Goal: Find specific page/section: Find specific page/section

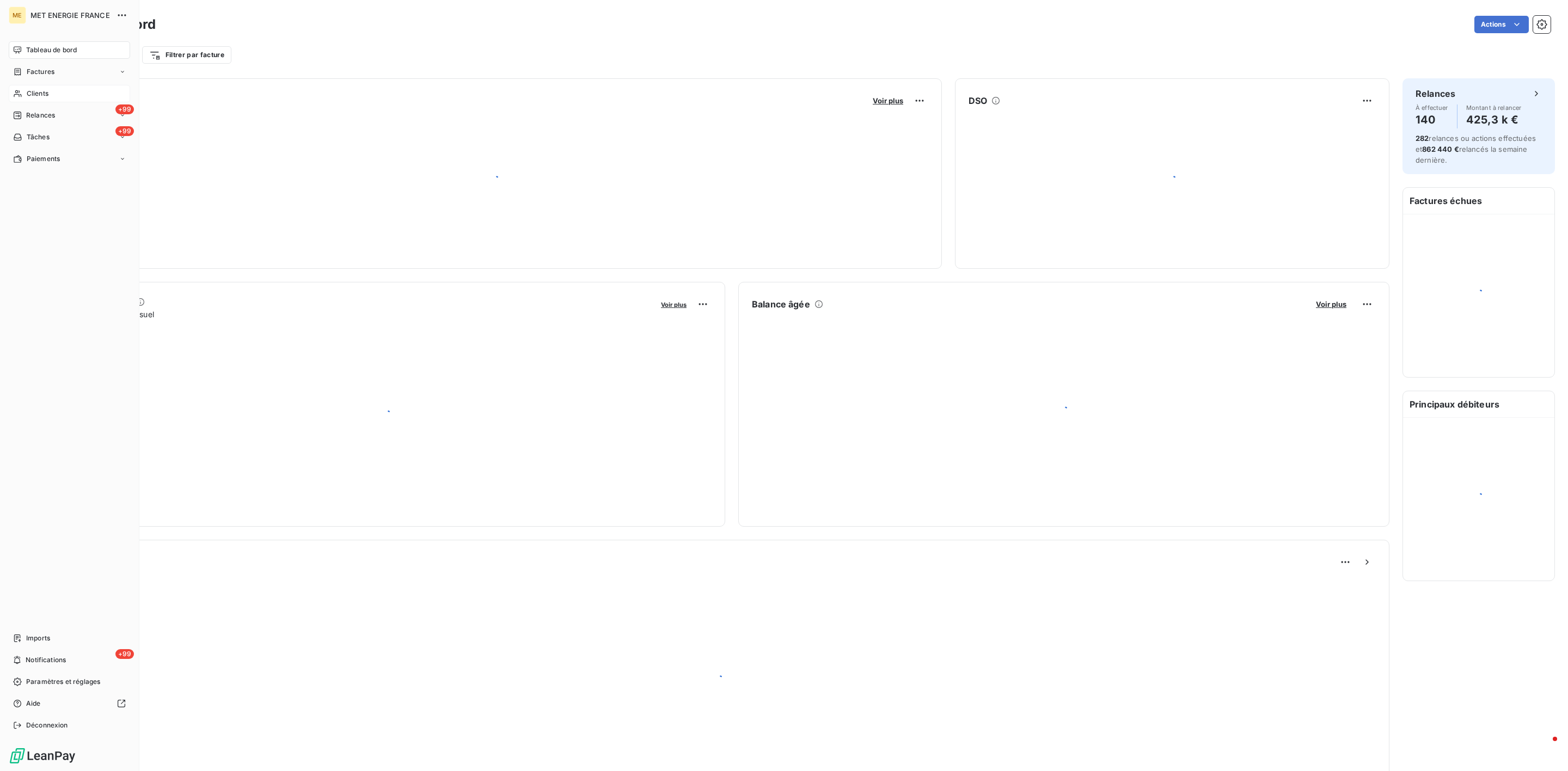
click at [33, 95] on span "Clients" at bounding box center [37, 93] width 22 height 10
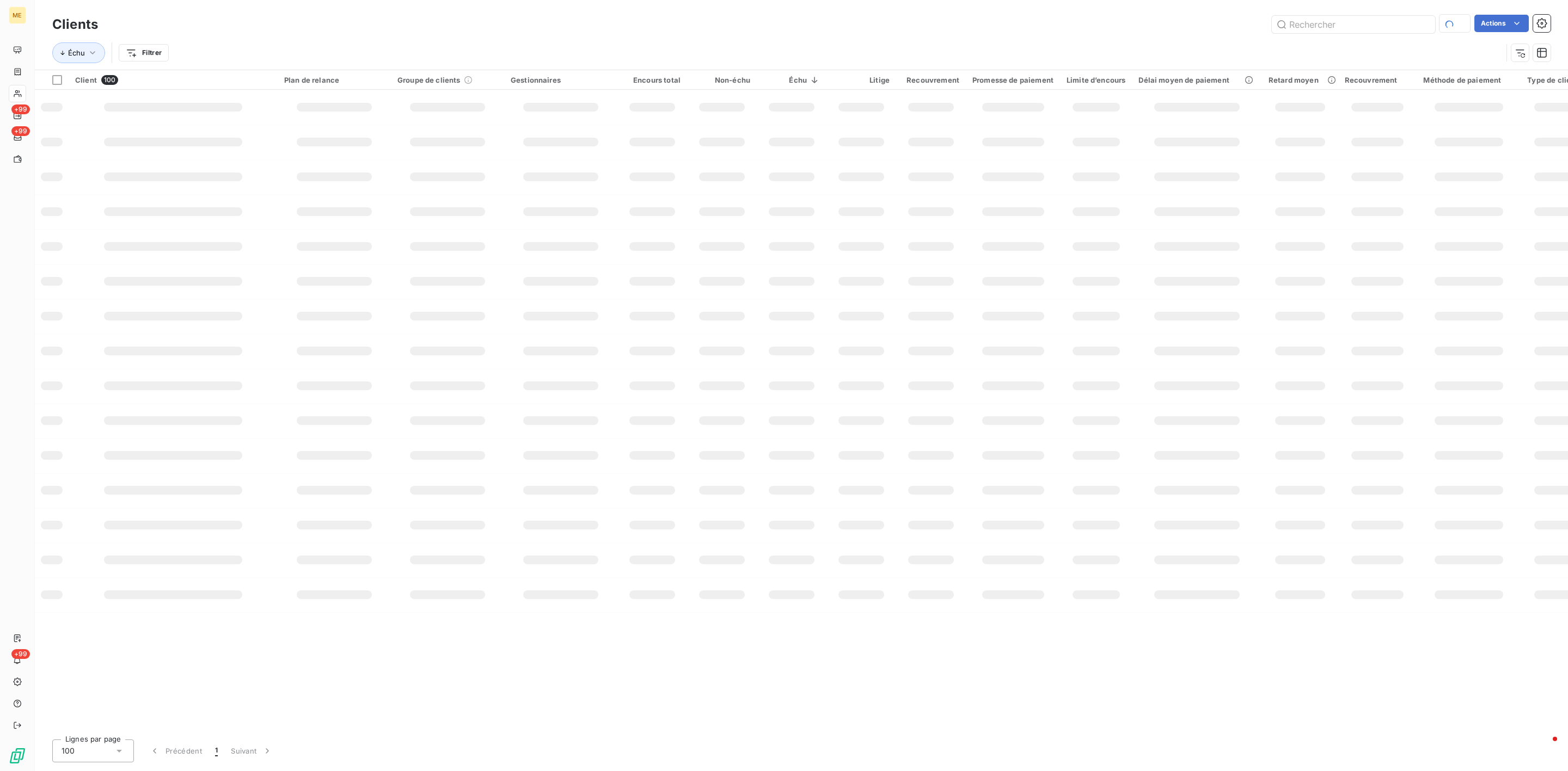
click at [1377, 11] on div "Clients Actions Échu Filtrer" at bounding box center [802, 34] width 1534 height 69
click at [1374, 23] on input "text" at bounding box center [1354, 24] width 163 height 17
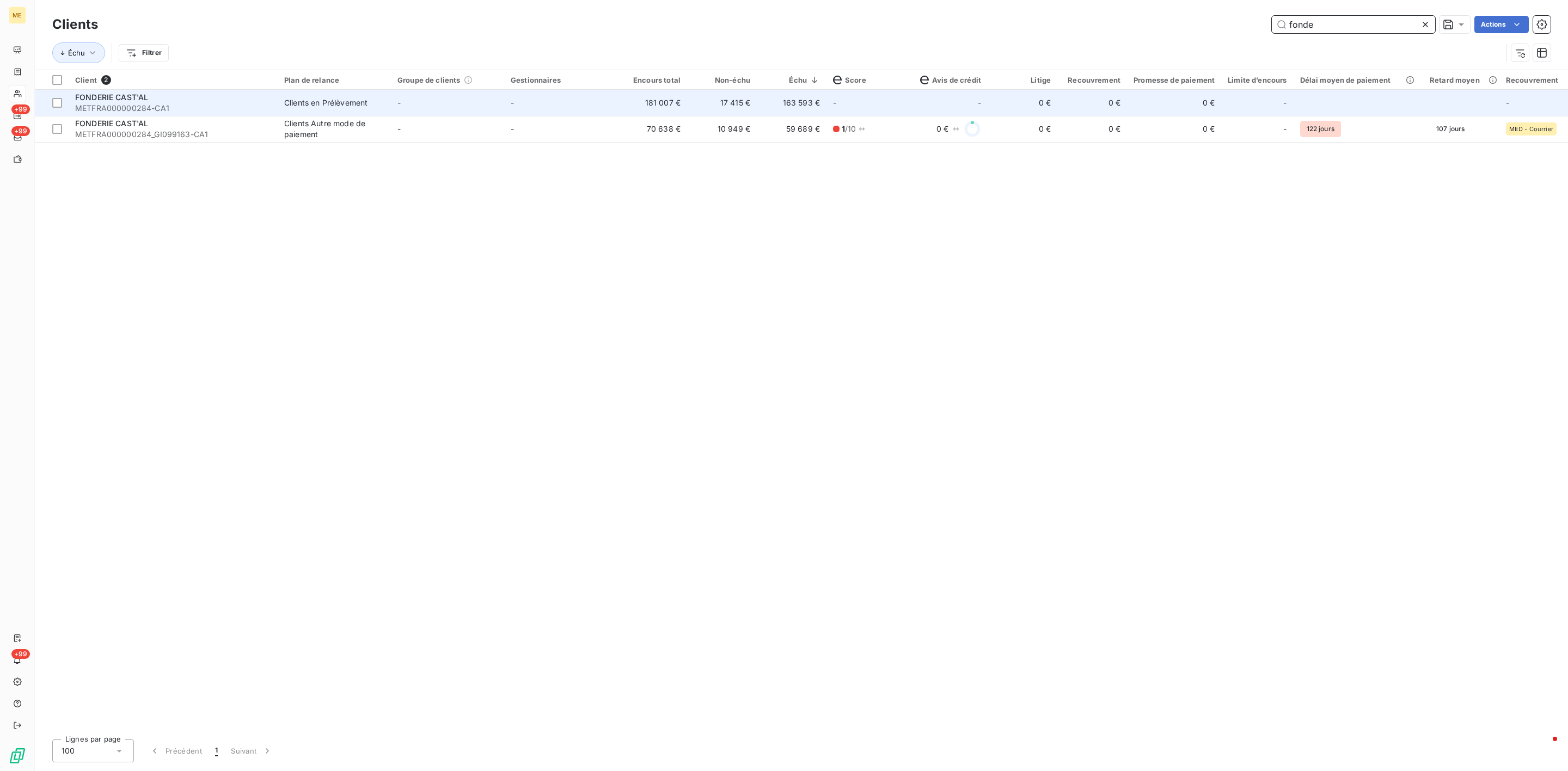
type input "fonde"
click at [588, 112] on td "-" at bounding box center [560, 103] width 113 height 26
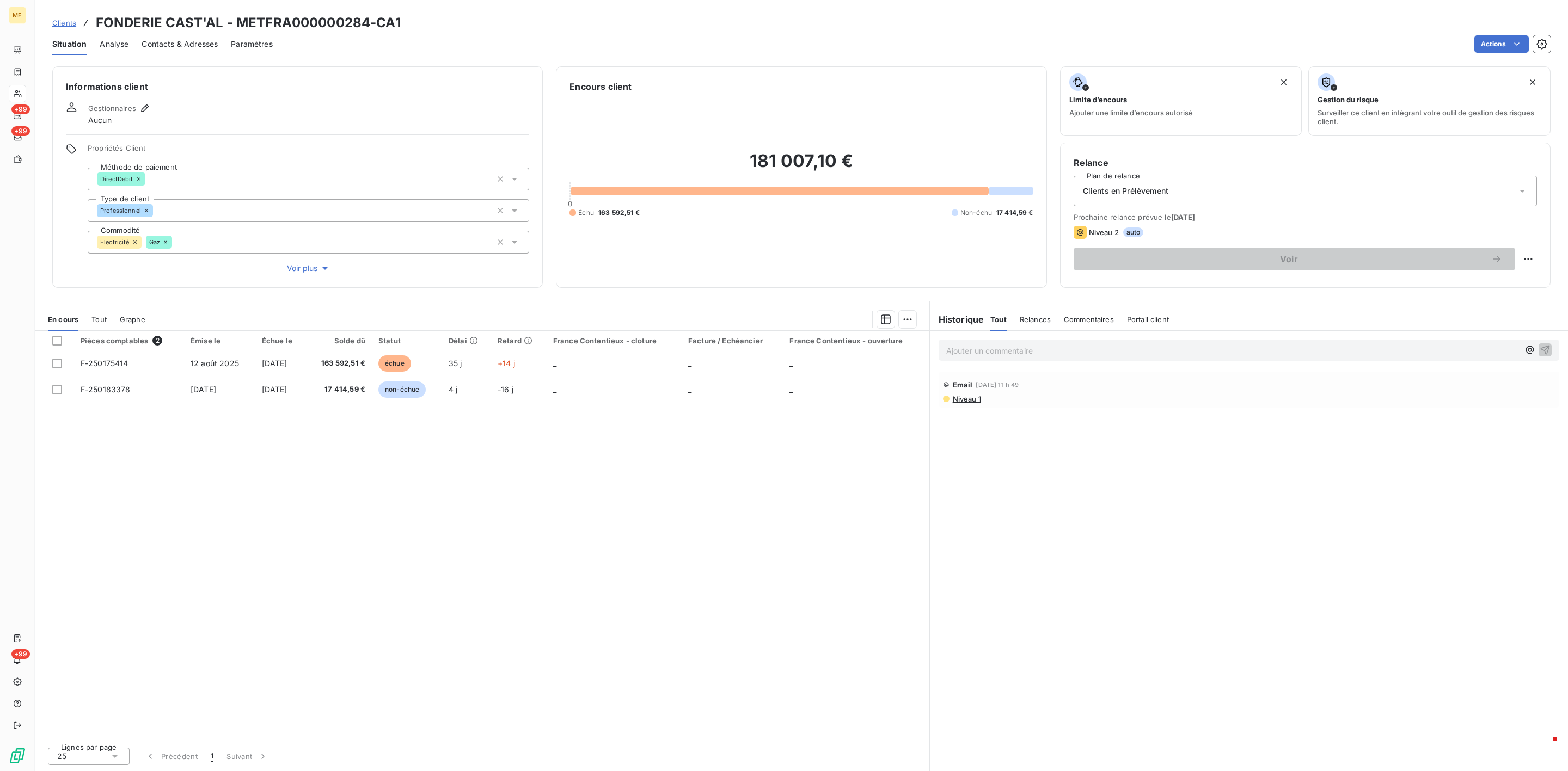
click at [1049, 358] on p "Ajouter un commentaire ﻿" at bounding box center [1233, 350] width 573 height 14
click at [1049, 358] on div "@amé" at bounding box center [1249, 350] width 621 height 20
click at [1045, 348] on p "@amé" at bounding box center [1233, 350] width 573 height 13
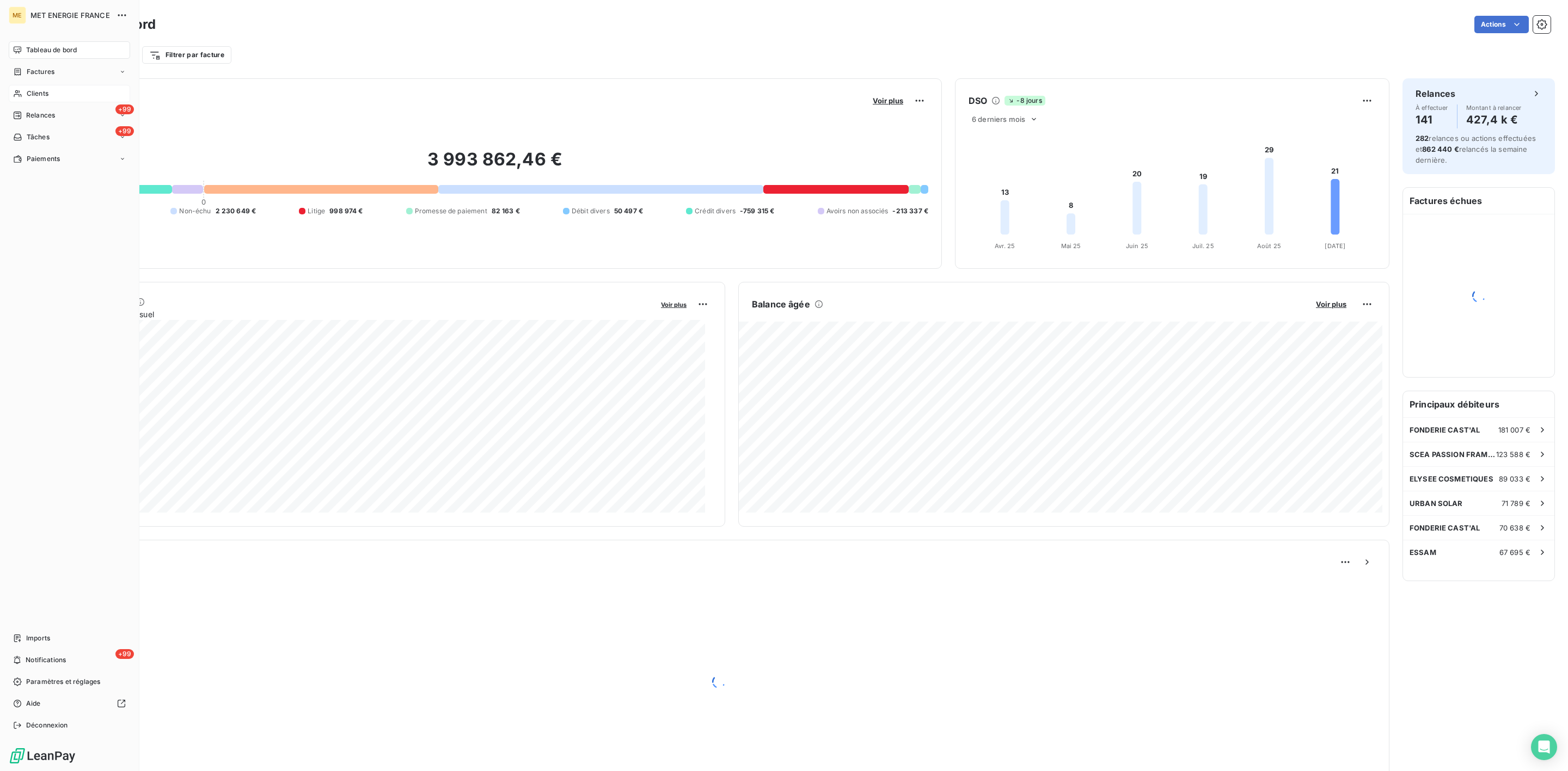
click at [35, 90] on span "Clients" at bounding box center [37, 93] width 22 height 10
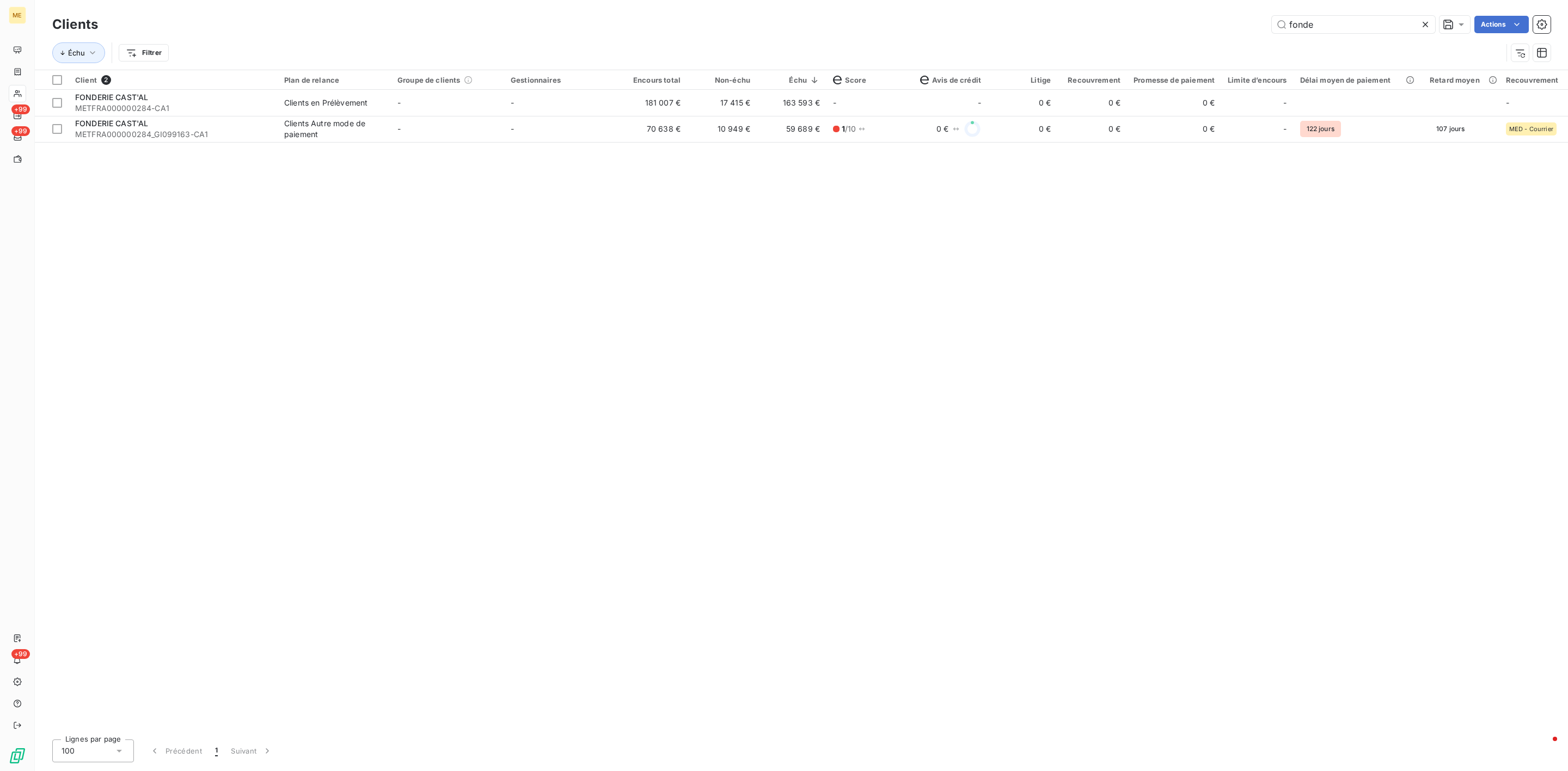
type input "fonde"
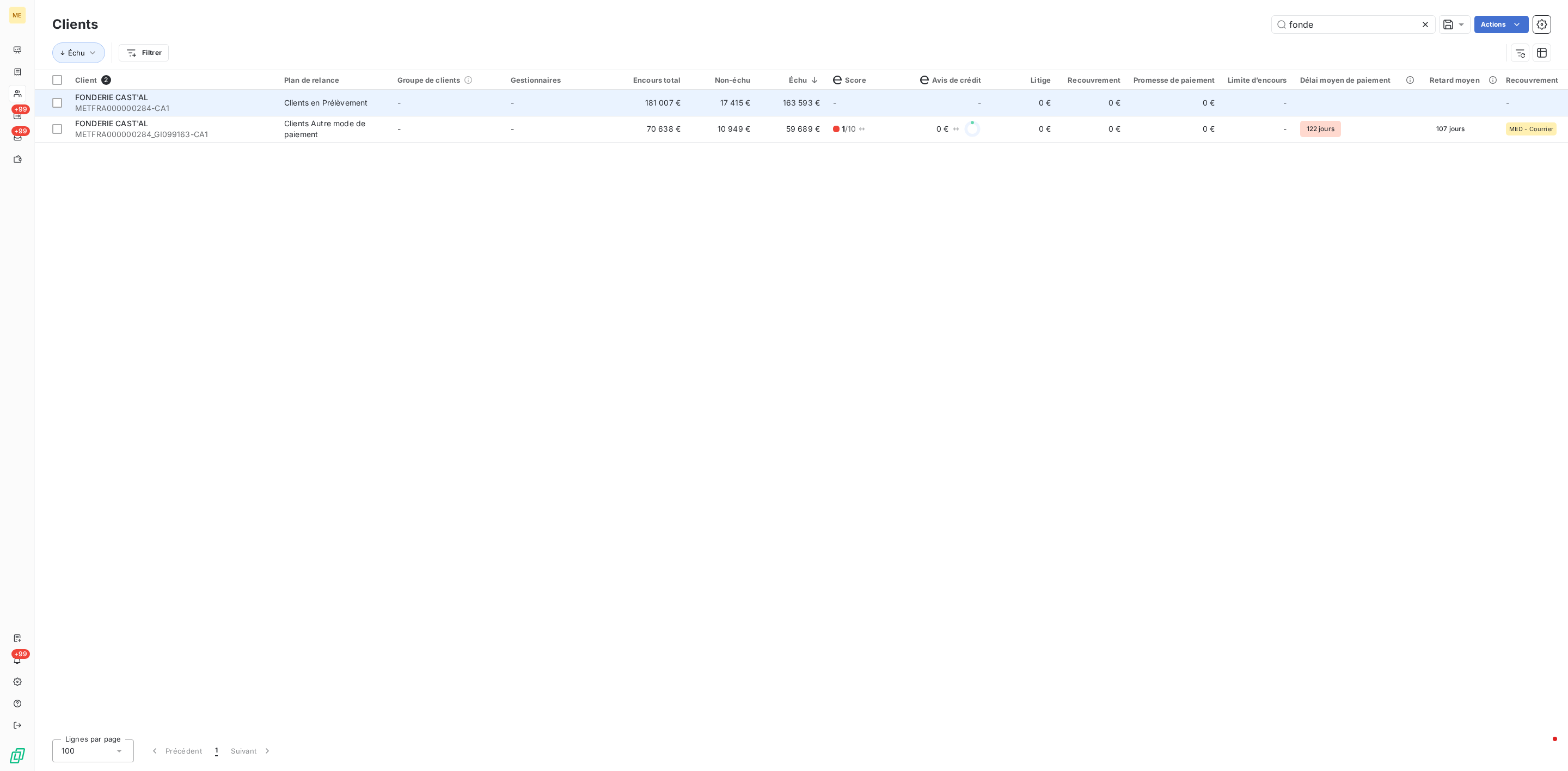
click at [551, 104] on td "-" at bounding box center [560, 103] width 113 height 26
